Goal: Information Seeking & Learning: Learn about a topic

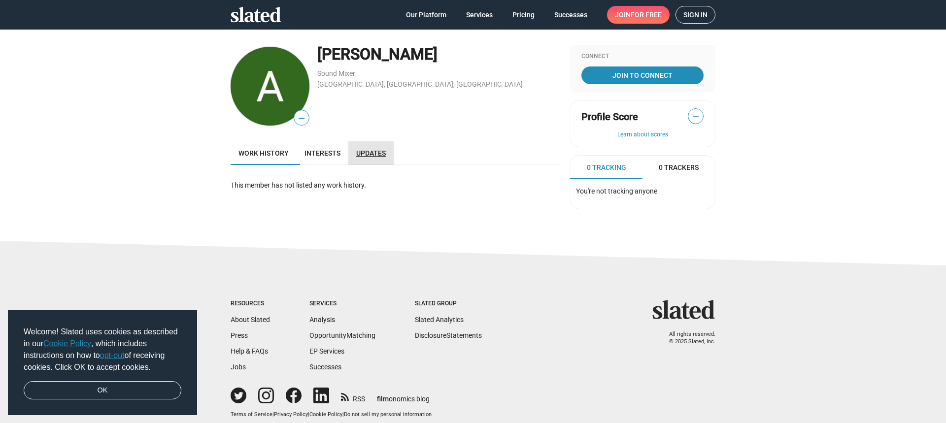
click at [379, 155] on span "Updates" at bounding box center [371, 153] width 30 height 8
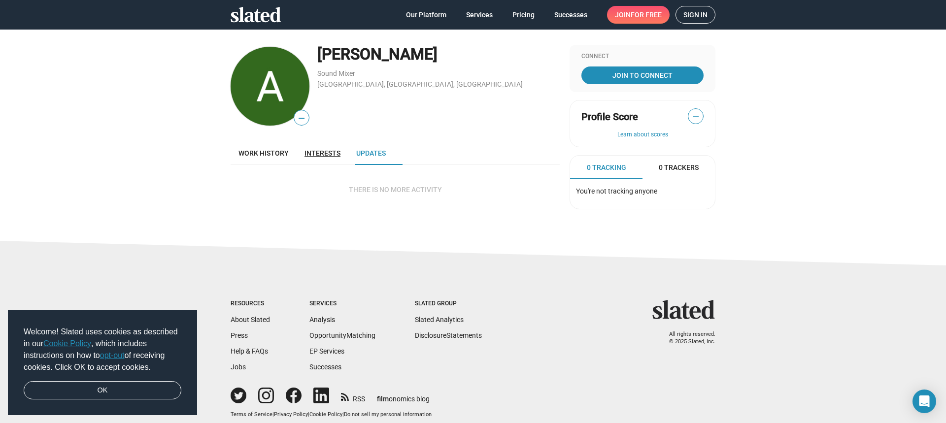
click at [326, 150] on span "Interests" at bounding box center [322, 153] width 36 height 8
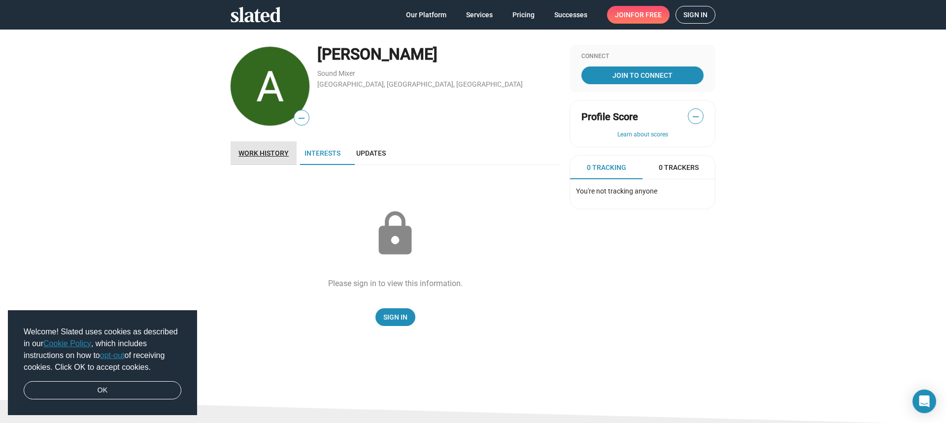
click at [265, 153] on span "Work history" at bounding box center [263, 153] width 50 height 8
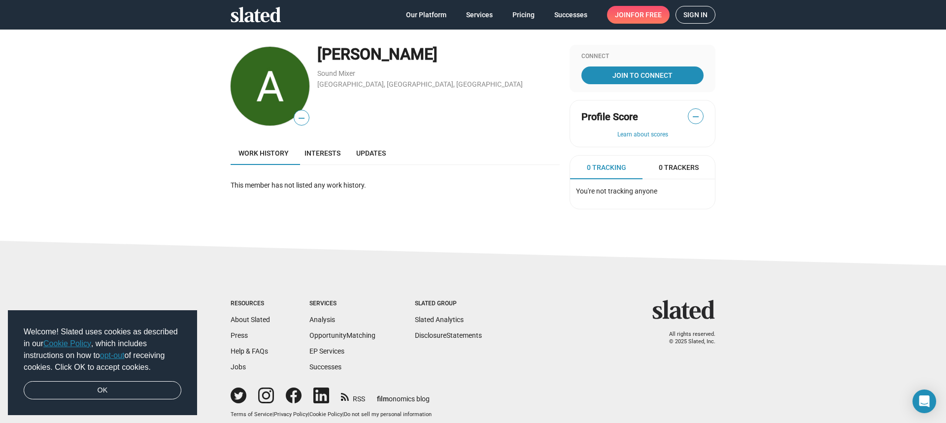
click at [684, 18] on span "Sign in" at bounding box center [695, 14] width 24 height 17
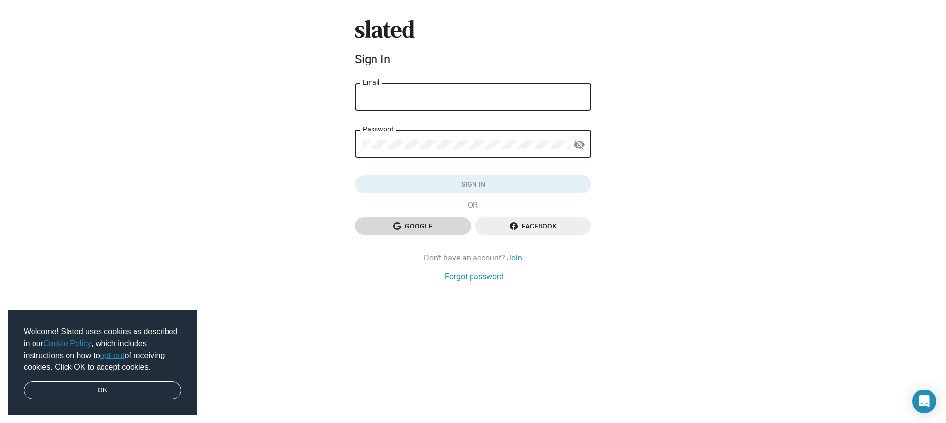
click at [439, 223] on span "Google" at bounding box center [413, 226] width 100 height 18
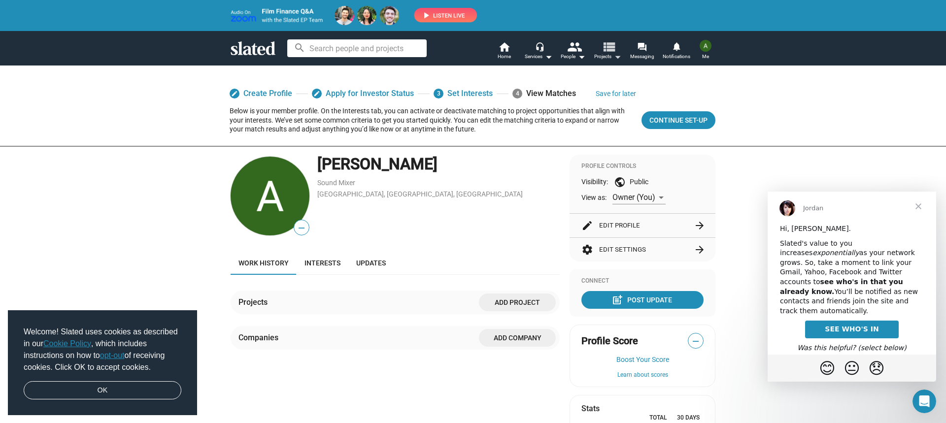
click at [618, 60] on mat-icon "arrow_drop_down" at bounding box center [617, 57] width 12 height 12
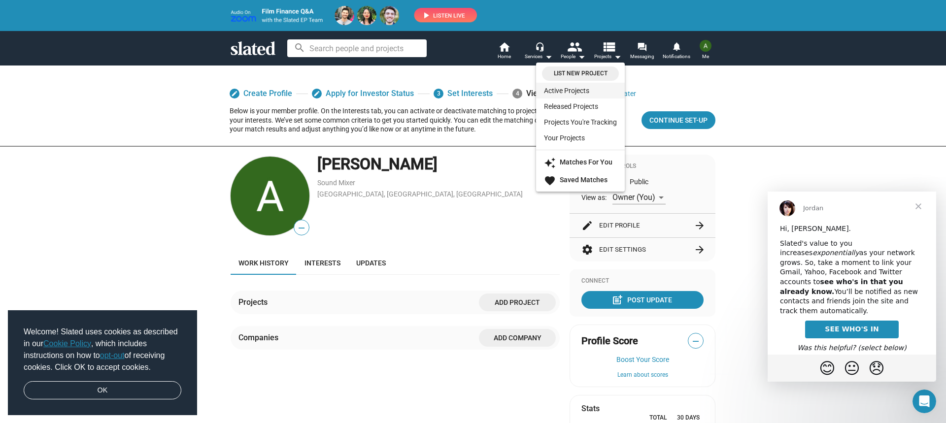
click at [572, 84] on link "Active Projects" at bounding box center [580, 91] width 89 height 16
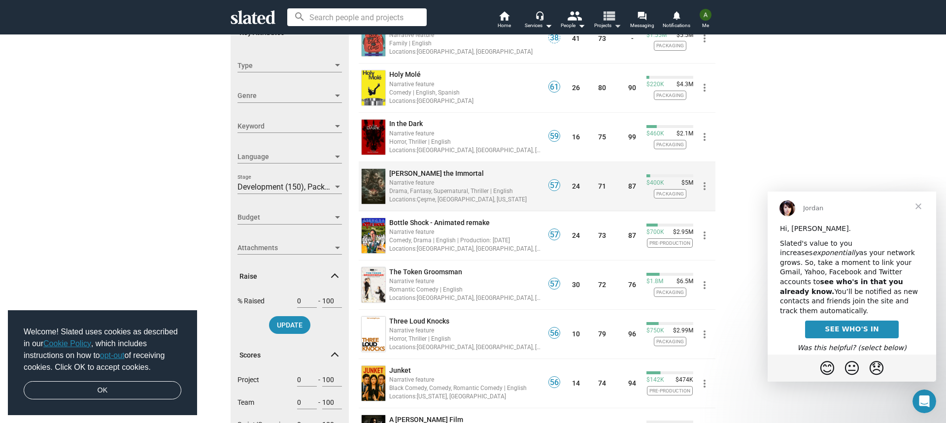
scroll to position [329, 0]
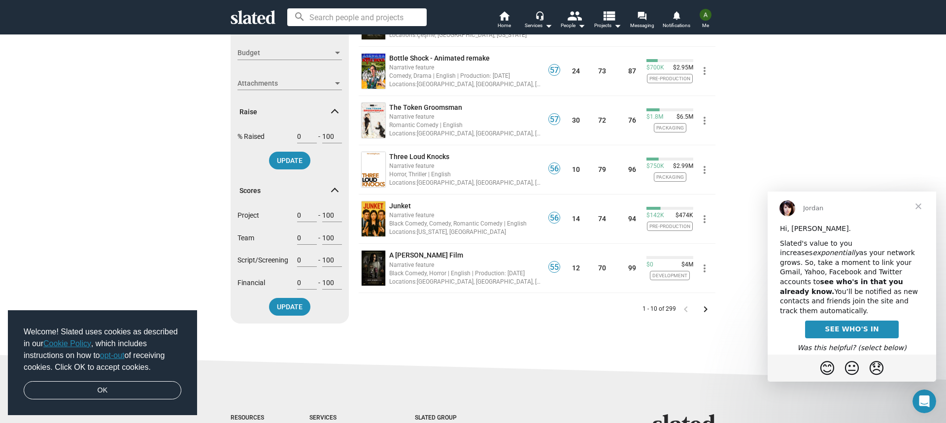
click at [705, 311] on mat-icon "keyboard_arrow_right" at bounding box center [705, 309] width 12 height 12
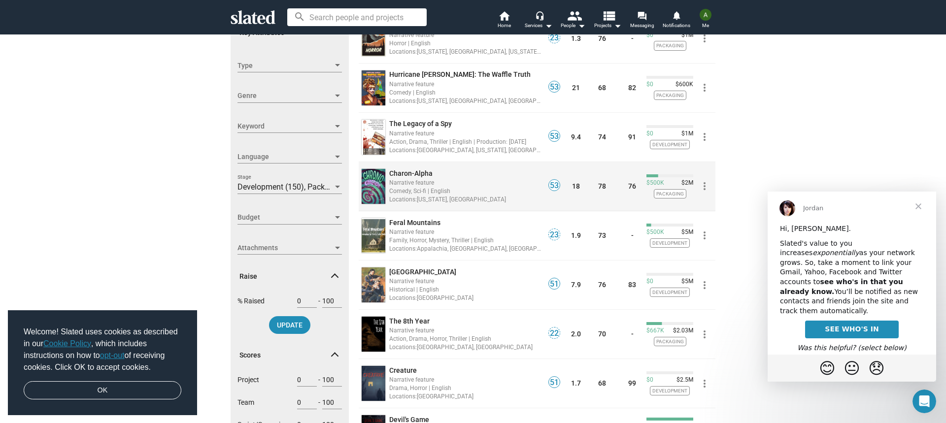
scroll to position [246, 0]
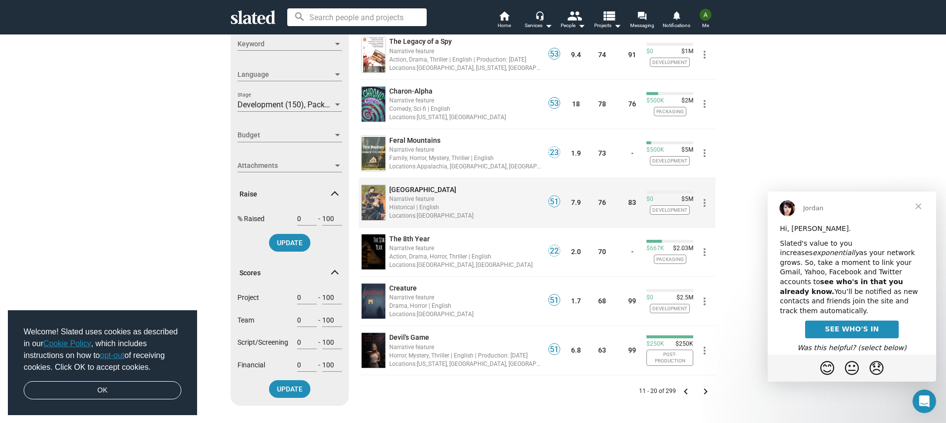
click at [439, 203] on div "Historical | English" at bounding box center [465, 206] width 152 height 9
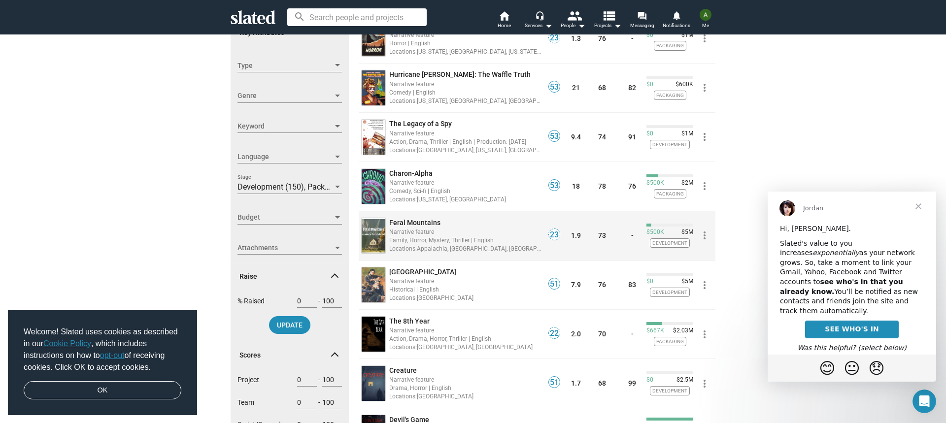
scroll to position [329, 0]
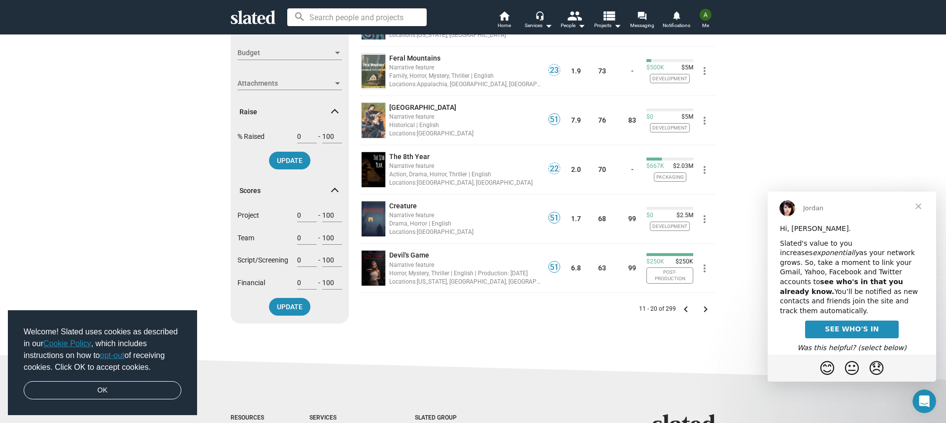
click at [708, 315] on span "keyboard_arrow_right" at bounding box center [705, 309] width 20 height 12
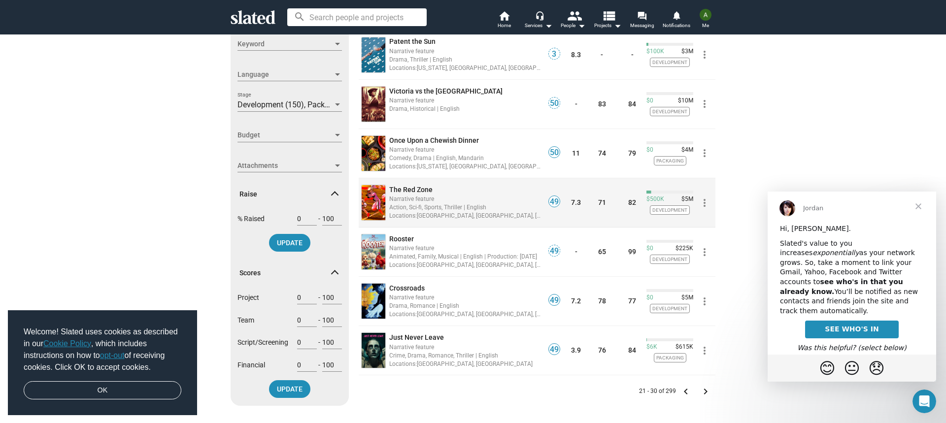
scroll to position [328, 0]
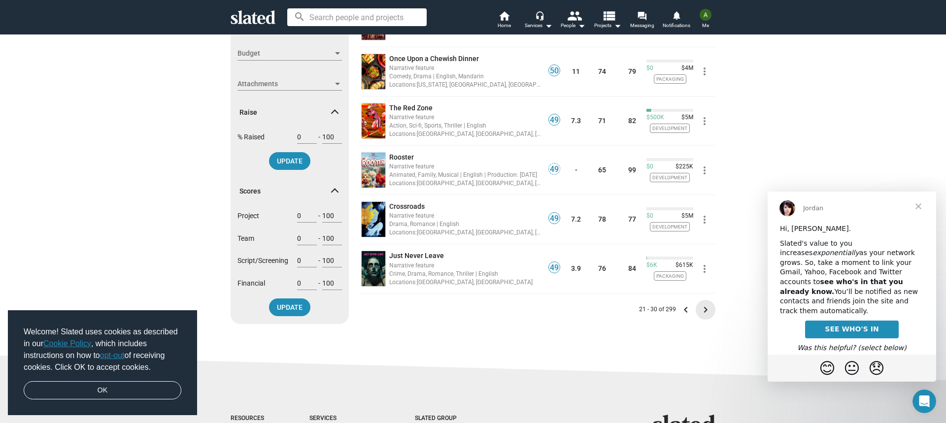
click at [701, 314] on mat-icon "keyboard_arrow_right" at bounding box center [705, 310] width 12 height 12
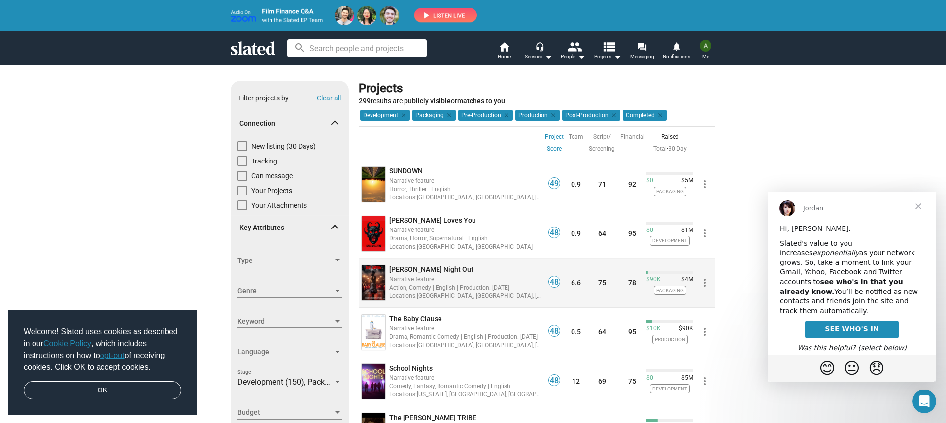
click at [418, 268] on span "[PERSON_NAME] Night Out" at bounding box center [431, 269] width 84 height 8
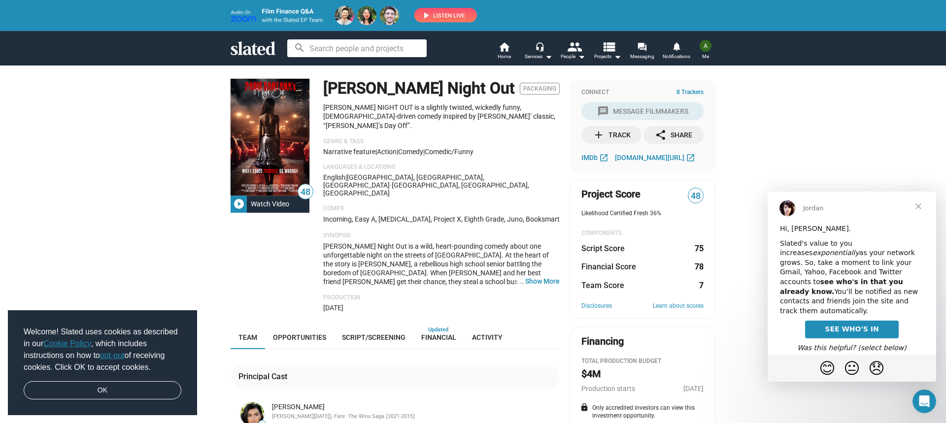
scroll to position [82, 0]
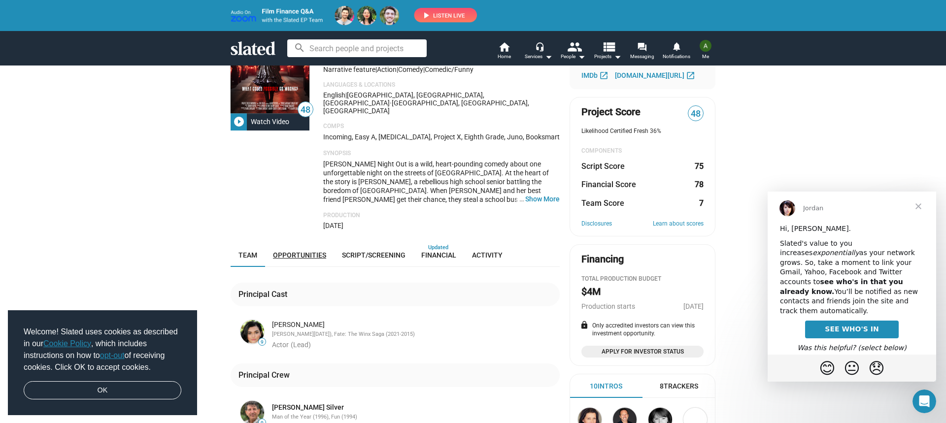
click at [318, 251] on span "Opportunities" at bounding box center [299, 255] width 53 height 8
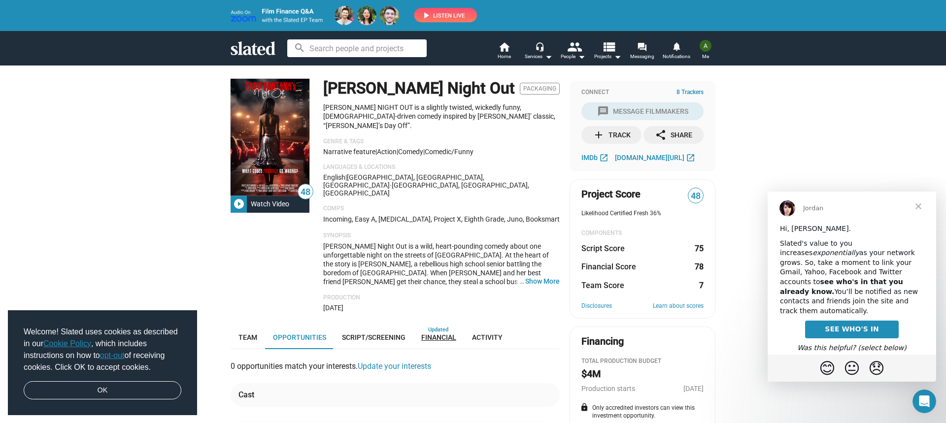
click at [445, 326] on link "Financial" at bounding box center [438, 338] width 51 height 24
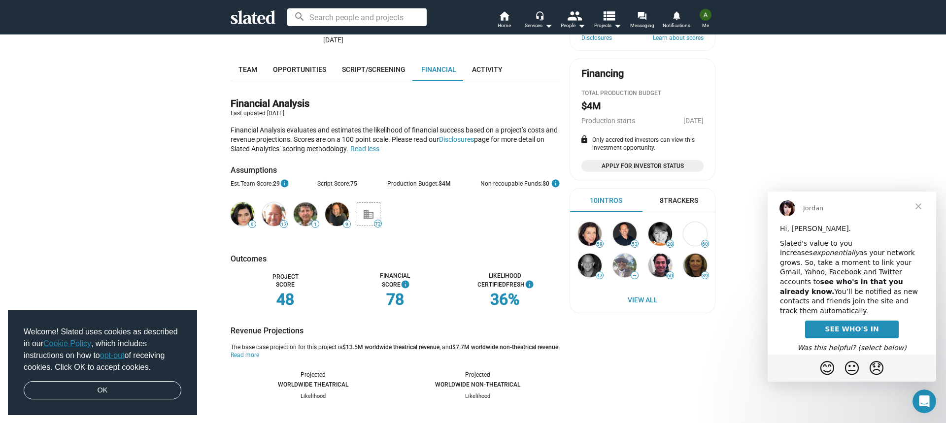
scroll to position [73, 0]
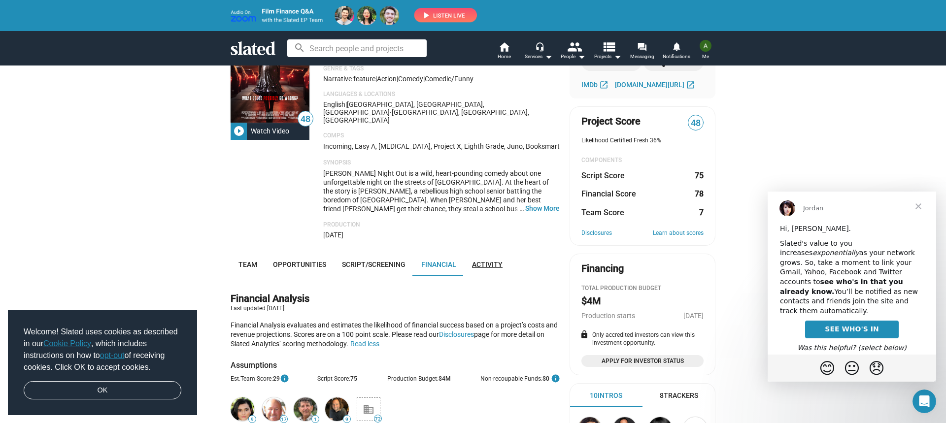
click at [486, 261] on span "Activity" at bounding box center [487, 265] width 31 height 8
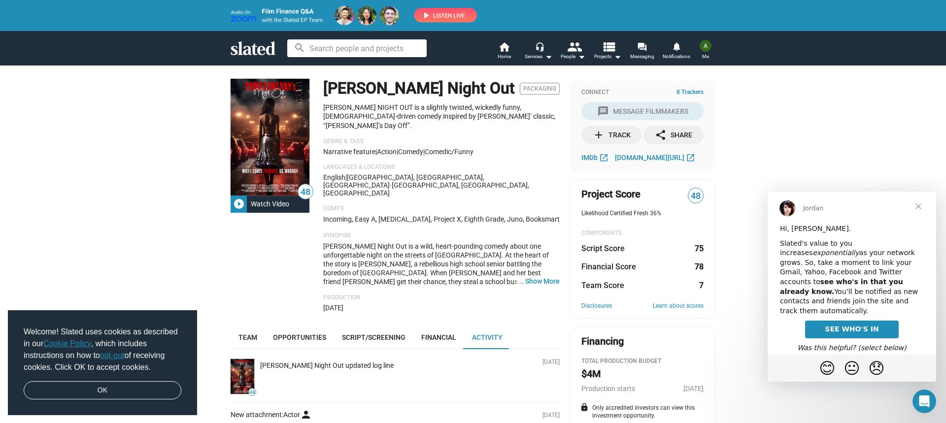
click at [434, 17] on img at bounding box center [354, 15] width 246 height 19
drag, startPoint x: 220, startPoint y: 170, endPoint x: 214, endPoint y: -79, distance: 249.3
